Goal: Transaction & Acquisition: Purchase product/service

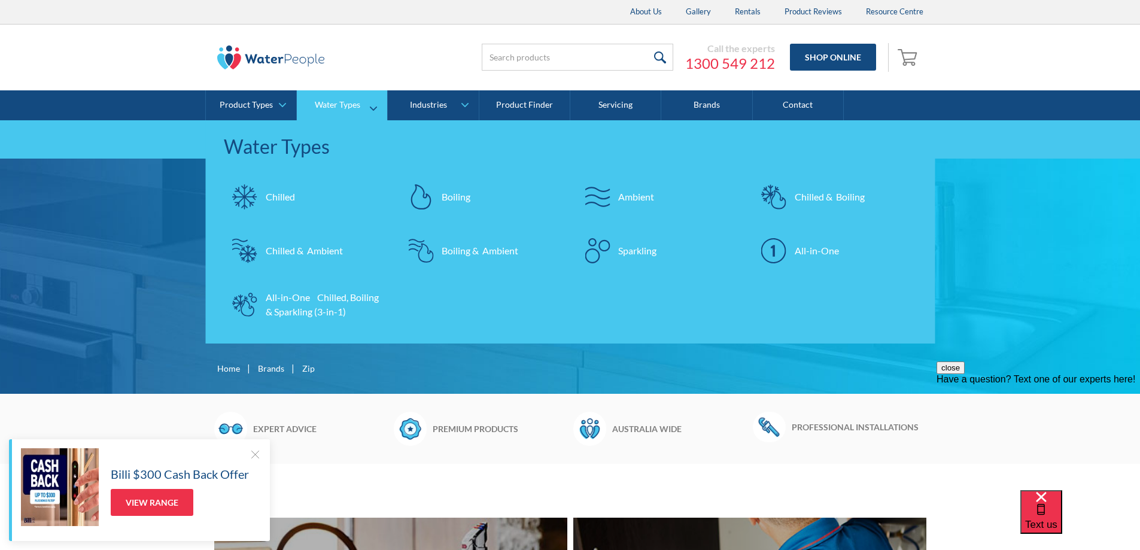
click at [309, 299] on div "All-in-One Chilled, Boiling & Sparkling (3-in-1)" at bounding box center [324, 304] width 117 height 29
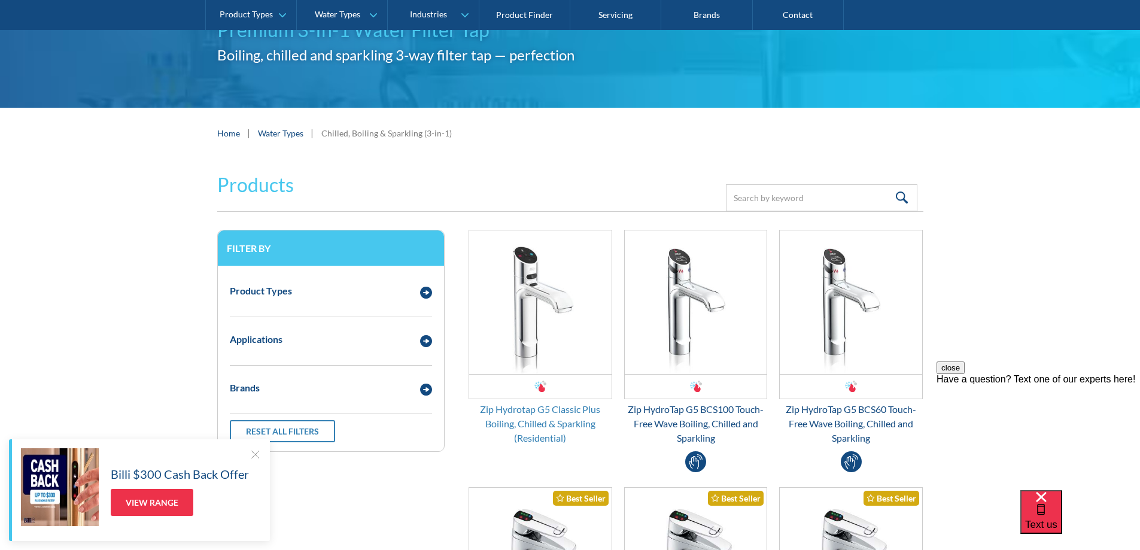
scroll to position [180, 0]
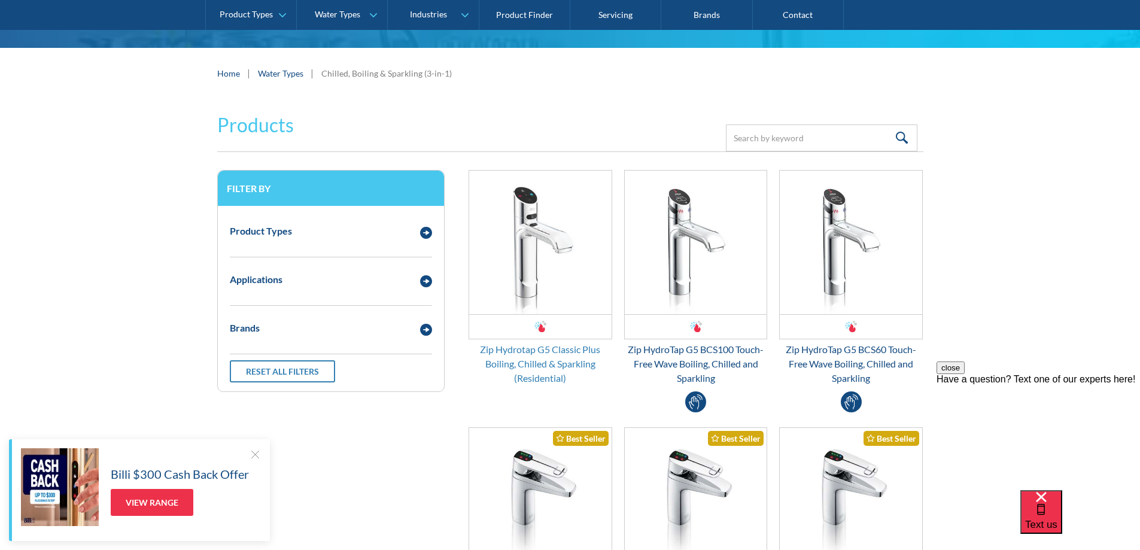
click at [543, 351] on div "Zip Hydrotap G5 Classic Plus Boiling, Chilled & Sparkling (Residential)" at bounding box center [541, 363] width 144 height 43
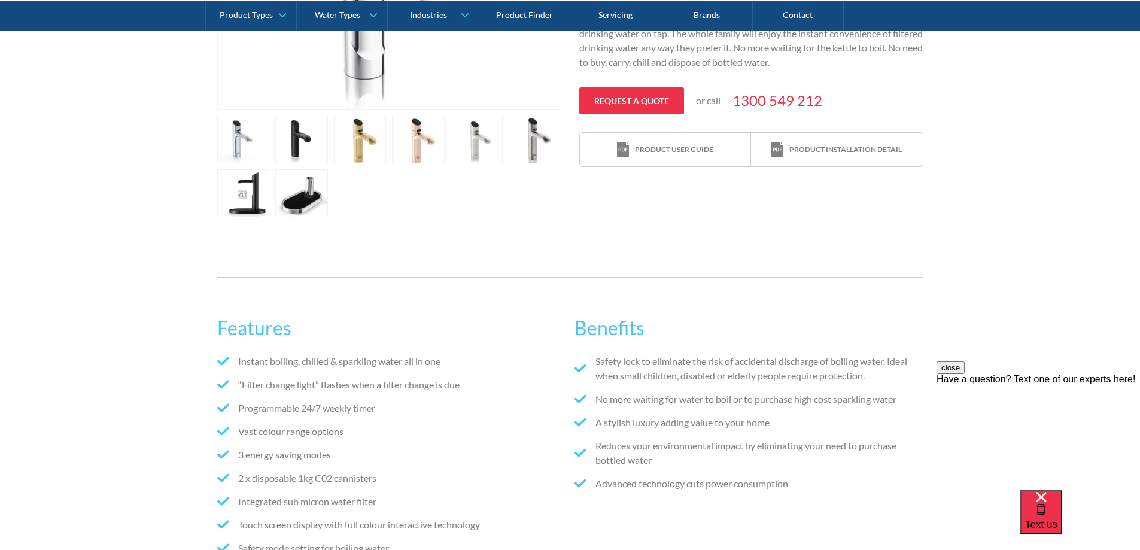
scroll to position [359, 0]
